Goal: Task Accomplishment & Management: Manage account settings

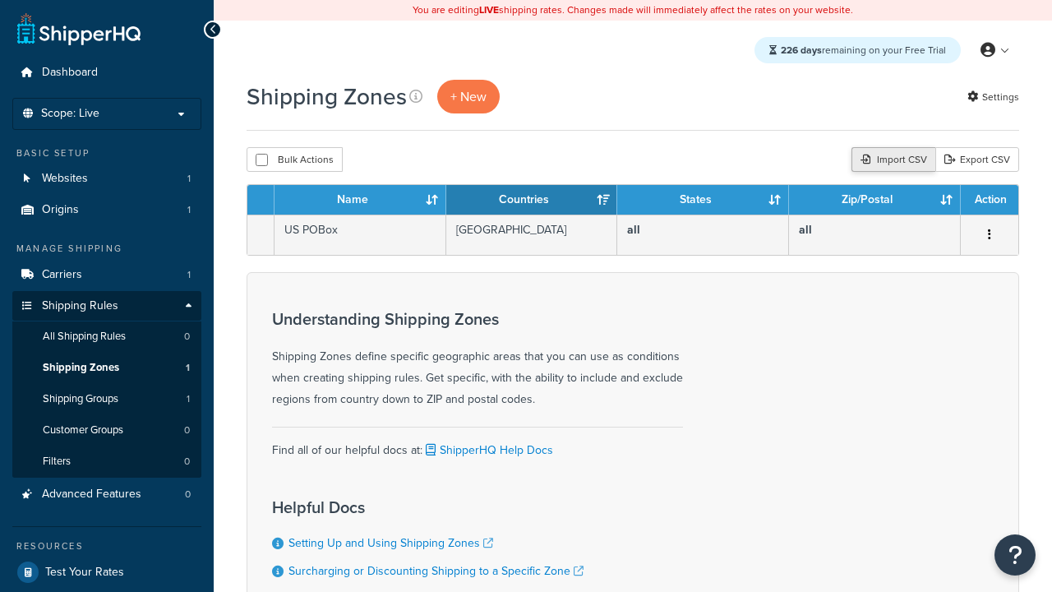
click at [891, 160] on div "Import CSV" at bounding box center [893, 159] width 84 height 25
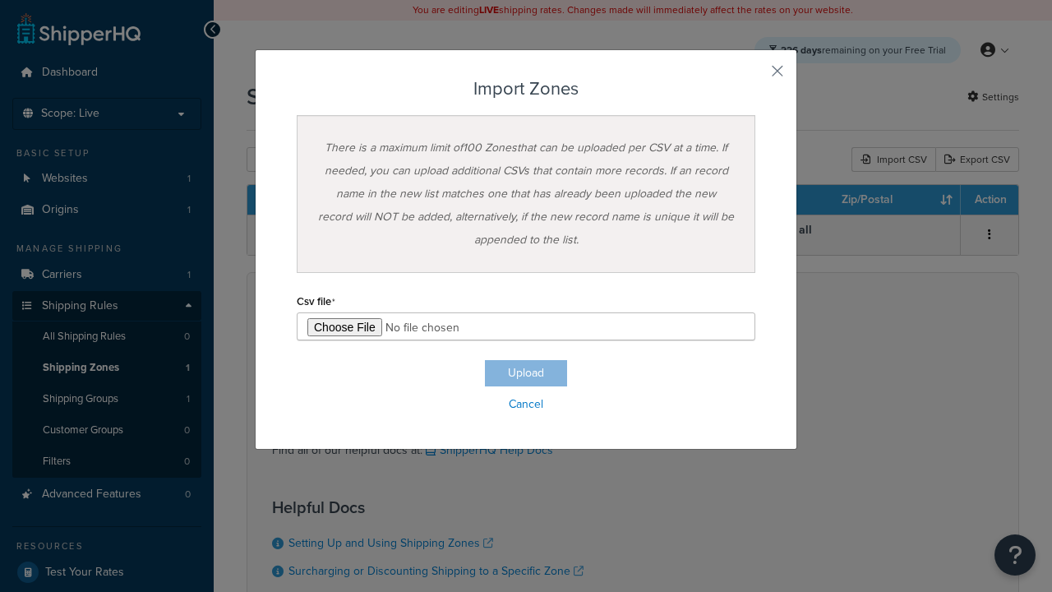
click at [526, 89] on h3 "Import Zones" at bounding box center [526, 89] width 459 height 20
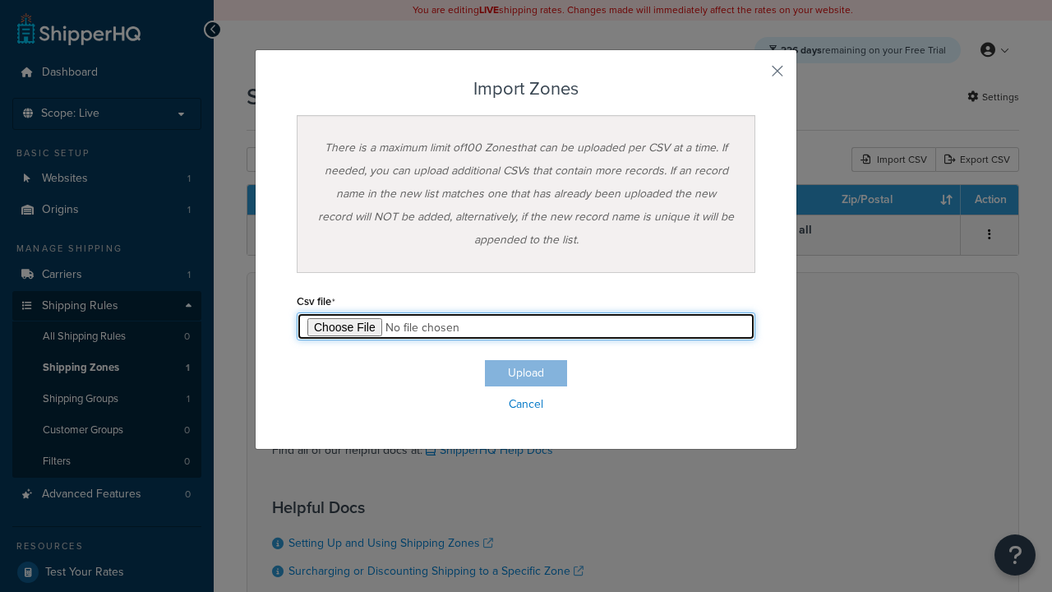
click at [526, 326] on input "file" at bounding box center [526, 326] width 459 height 28
type input "C:\fakepath\importZonesFailure.csv"
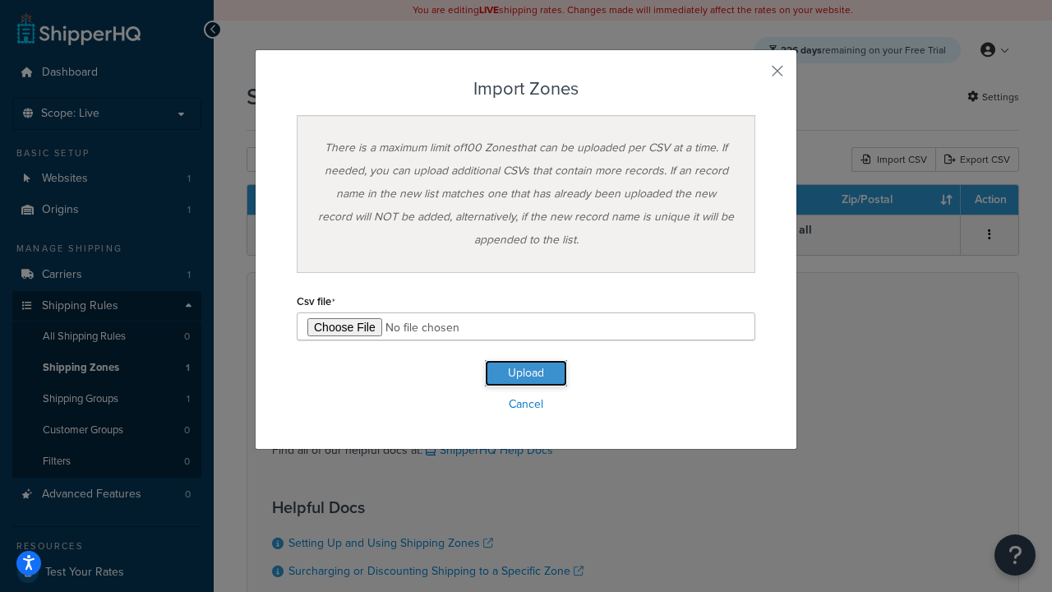
click at [526, 373] on button "Upload" at bounding box center [526, 373] width 82 height 26
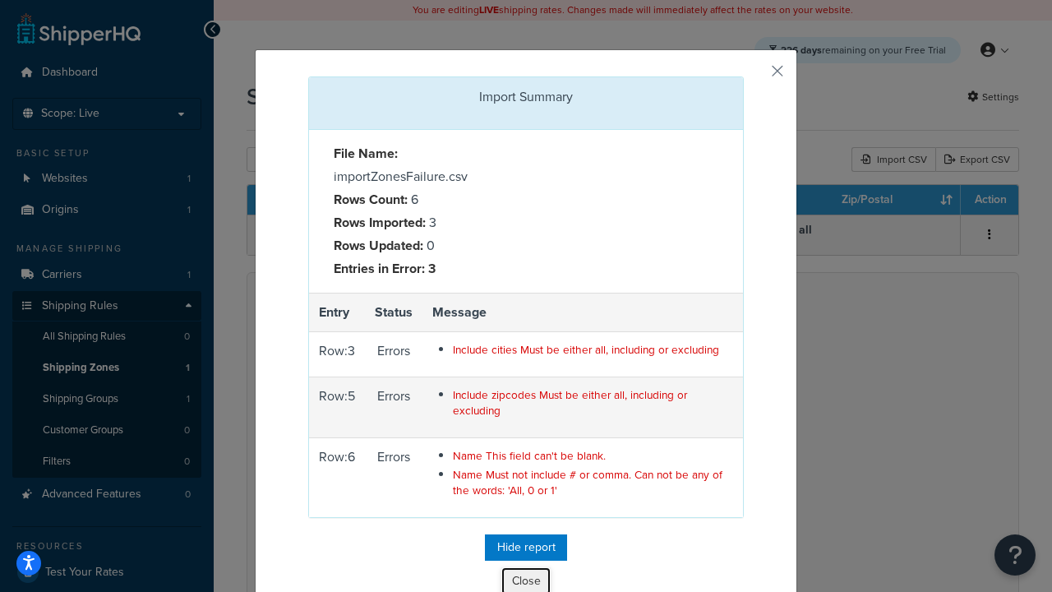
click at [526, 578] on button "Close" at bounding box center [525, 581] width 49 height 28
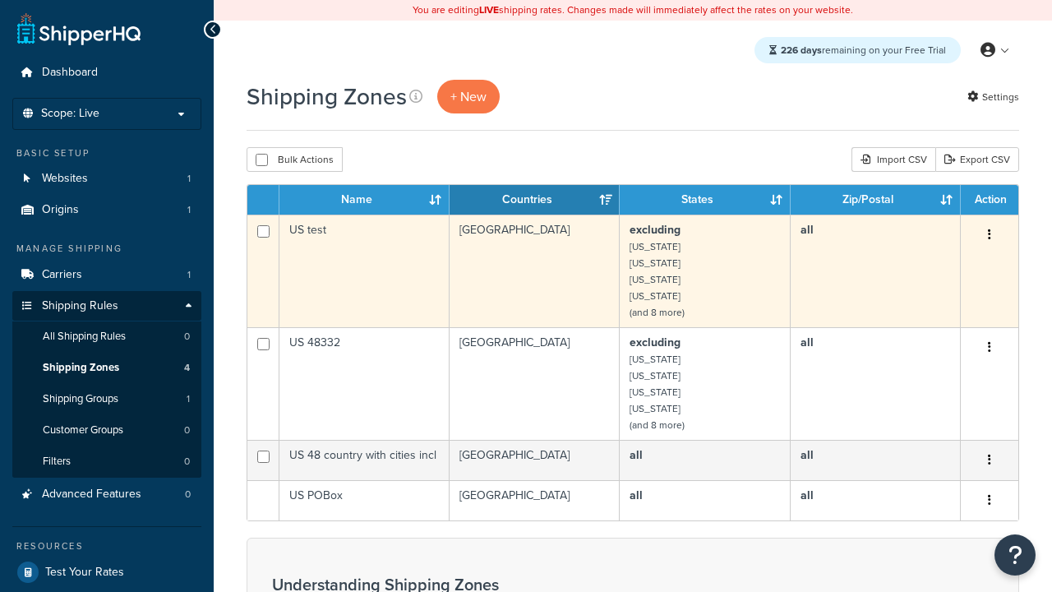
click at [989, 236] on icon "button" at bounding box center [989, 234] width 3 height 12
click at [0, 0] on link "Delete" at bounding box center [0, 0] width 0 height 0
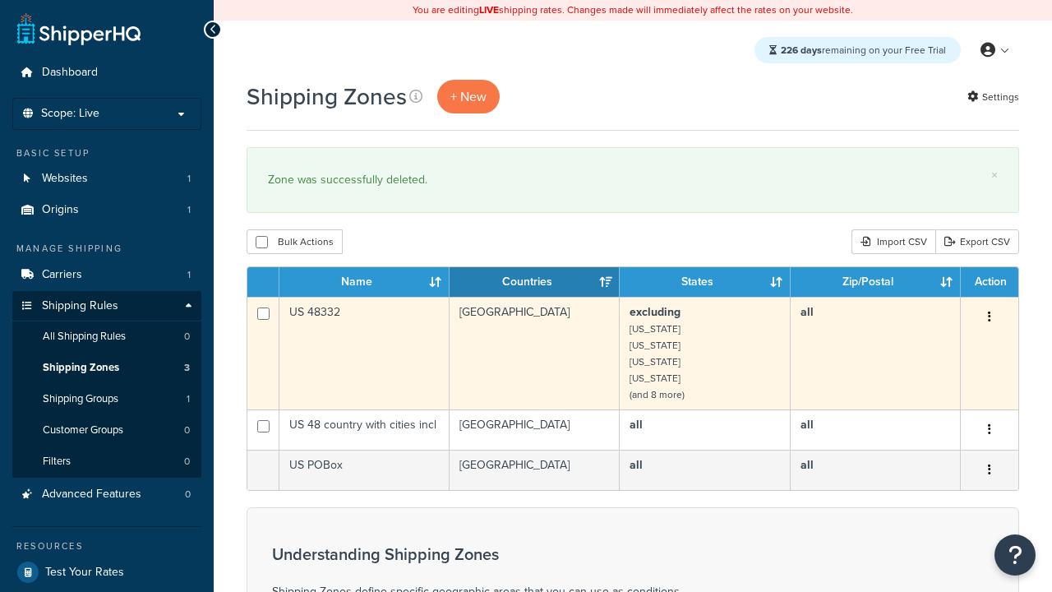
click at [989, 318] on icon "button" at bounding box center [989, 317] width 3 height 12
click at [0, 0] on link "Delete" at bounding box center [0, 0] width 0 height 0
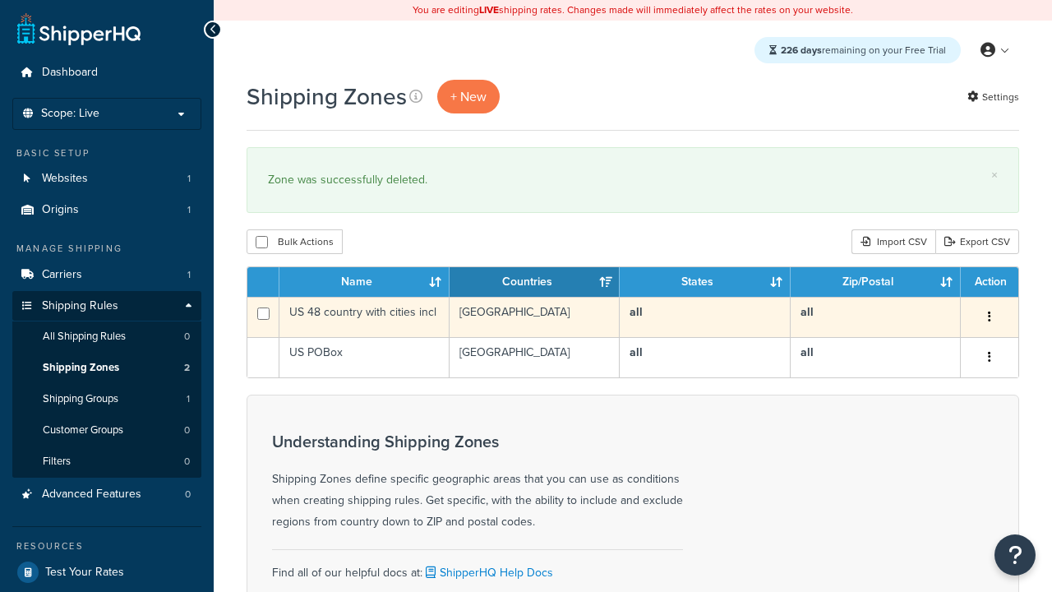
click at [989, 318] on icon "button" at bounding box center [989, 317] width 3 height 12
click at [0, 0] on link "Delete" at bounding box center [0, 0] width 0 height 0
